Goal: Task Accomplishment & Management: Manage account settings

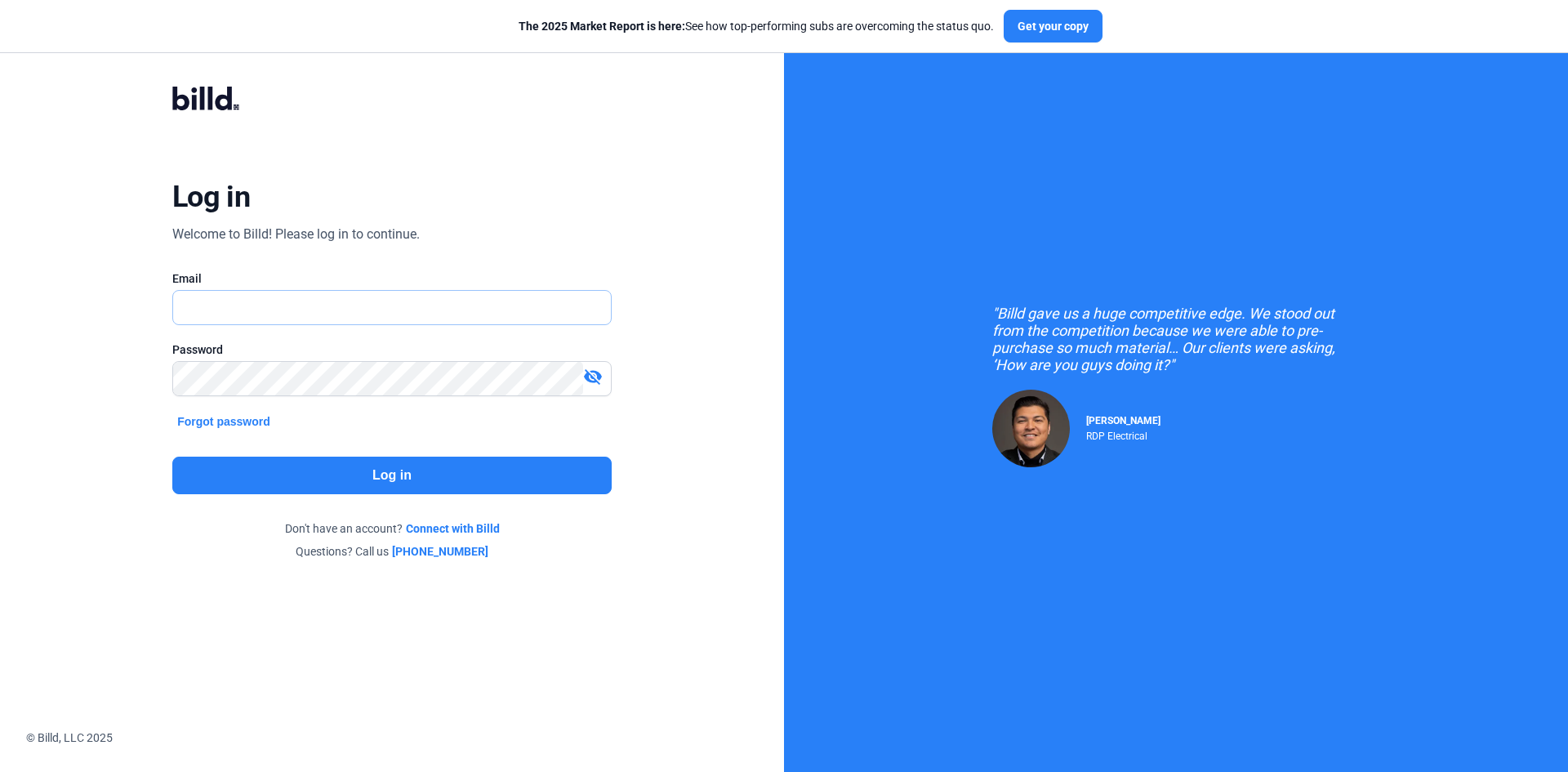
type input "[EMAIL_ADDRESS][DOMAIN_NAME]"
click at [370, 474] on button "Log in" at bounding box center [392, 475] width 439 height 38
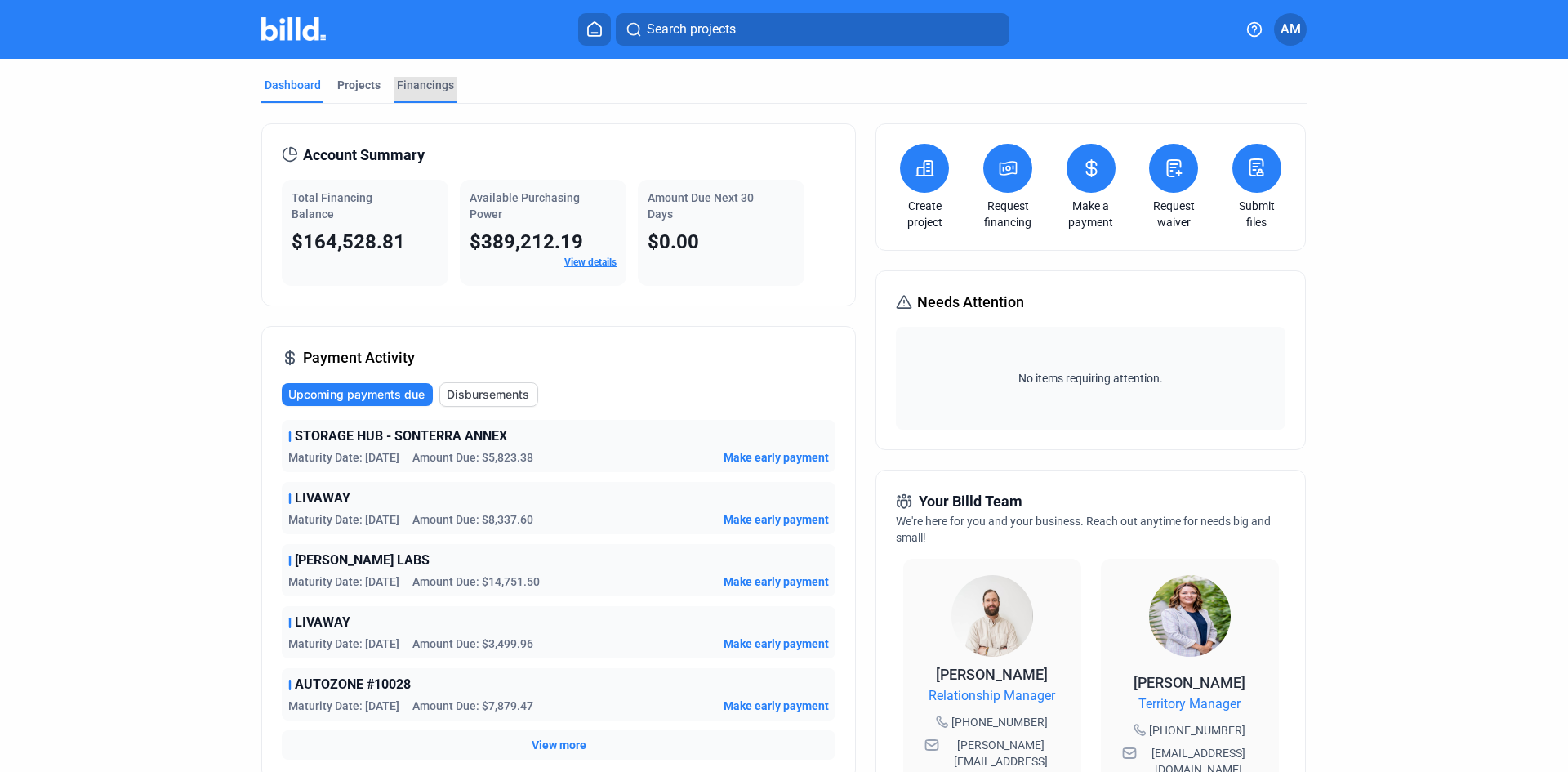
click at [423, 82] on div "Financings" at bounding box center [425, 84] width 57 height 16
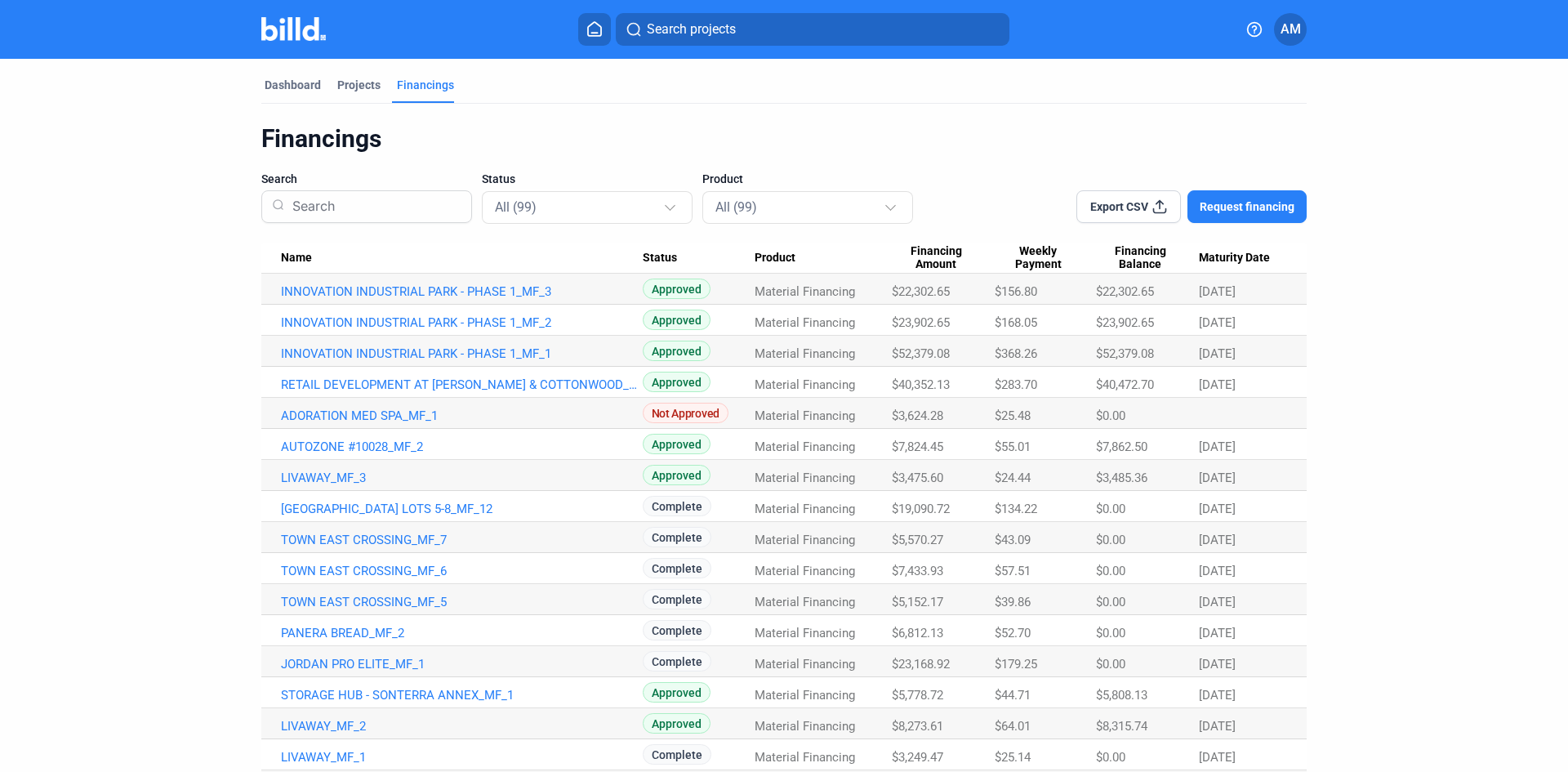
click at [1298, 27] on span "AM" at bounding box center [1292, 29] width 21 height 20
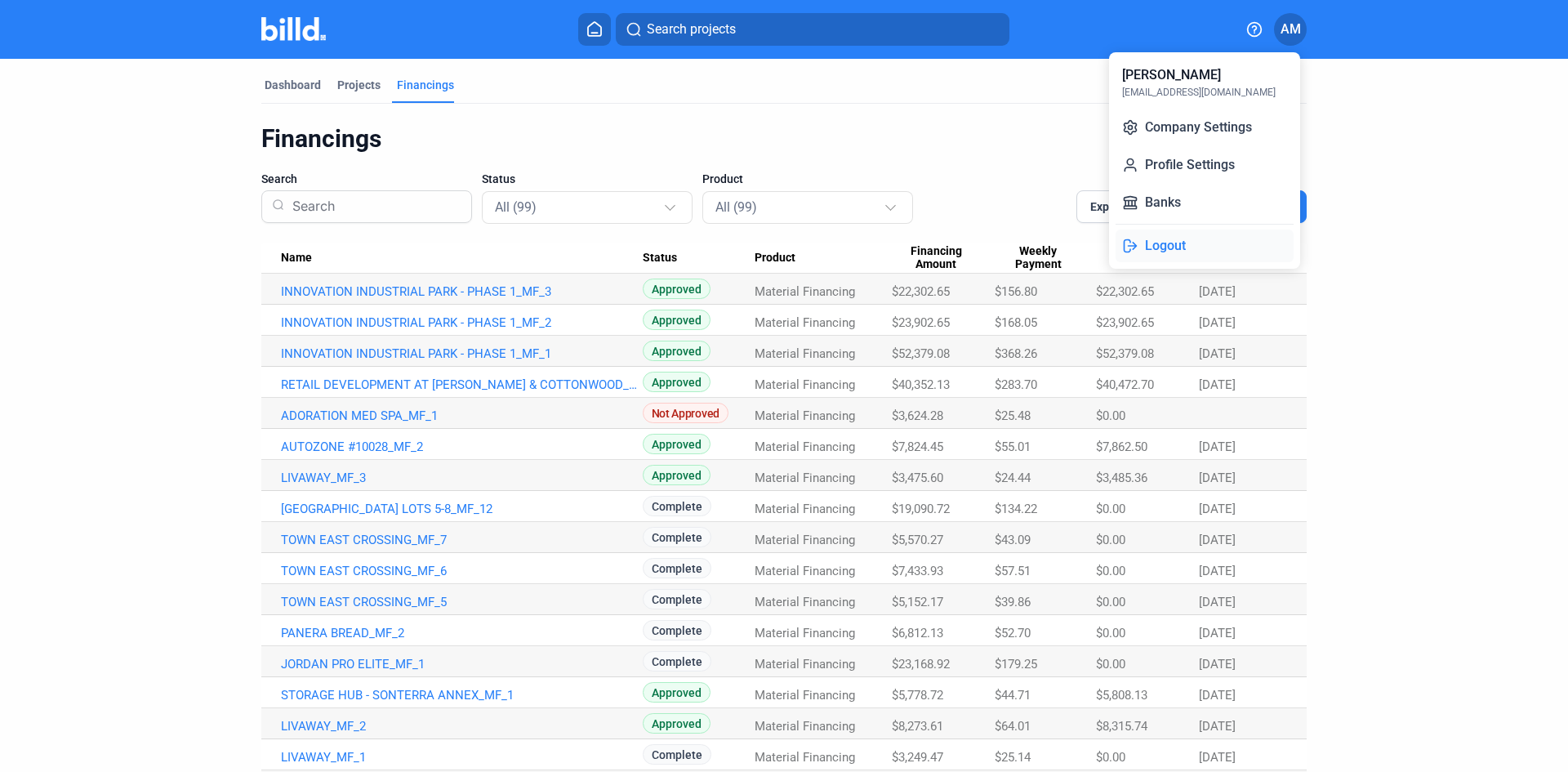
click at [1155, 247] on button "Logout" at bounding box center [1205, 246] width 178 height 33
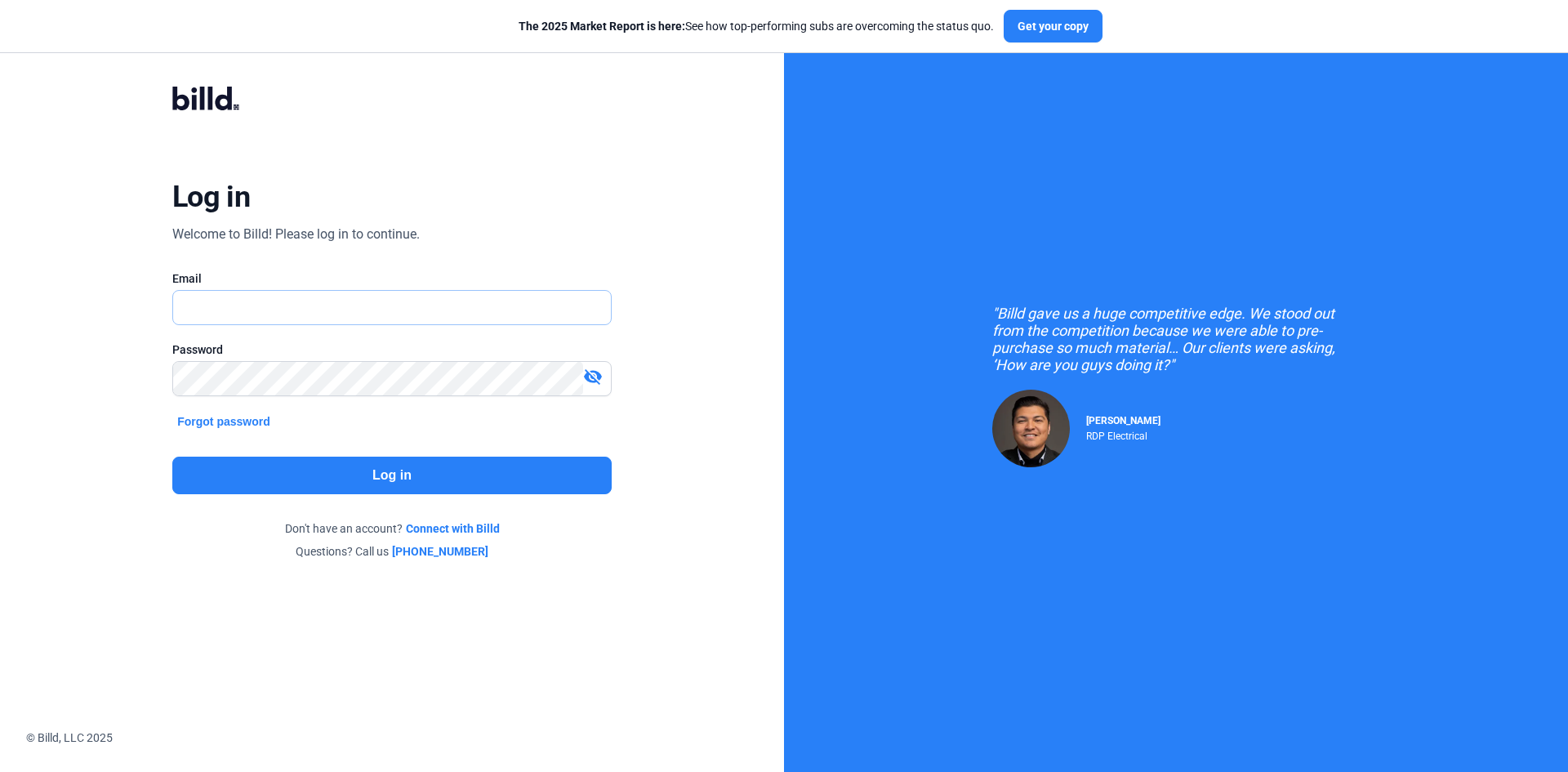
type input "[EMAIL_ADDRESS][DOMAIN_NAME]"
